Goal: Navigation & Orientation: Find specific page/section

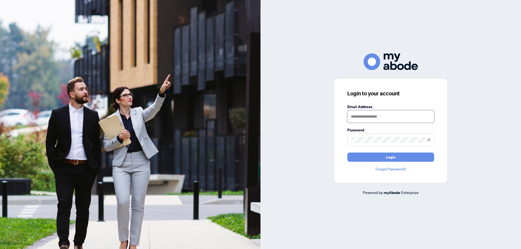
click at [357, 117] on input "text" at bounding box center [390, 116] width 87 height 12
type input "**********"
click at [378, 155] on button "Login" at bounding box center [390, 157] width 87 height 9
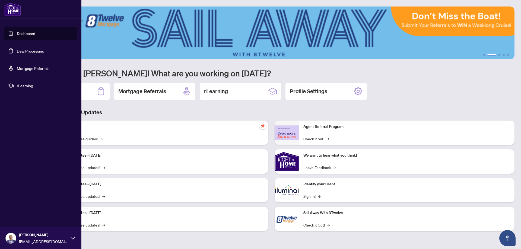
click at [30, 50] on link "Deal Processing" at bounding box center [30, 51] width 27 height 5
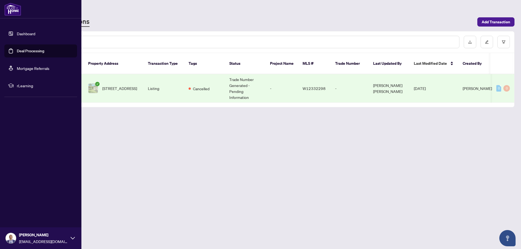
click at [22, 31] on link "Dashboard" at bounding box center [26, 33] width 18 height 5
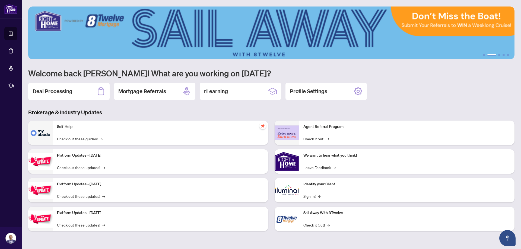
click at [98, 91] on icon at bounding box center [101, 91] width 9 height 9
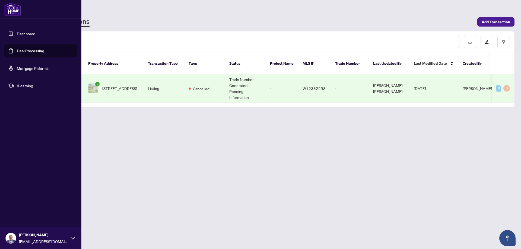
click at [17, 33] on link "Dashboard" at bounding box center [26, 33] width 18 height 5
